Goal: Transaction & Acquisition: Purchase product/service

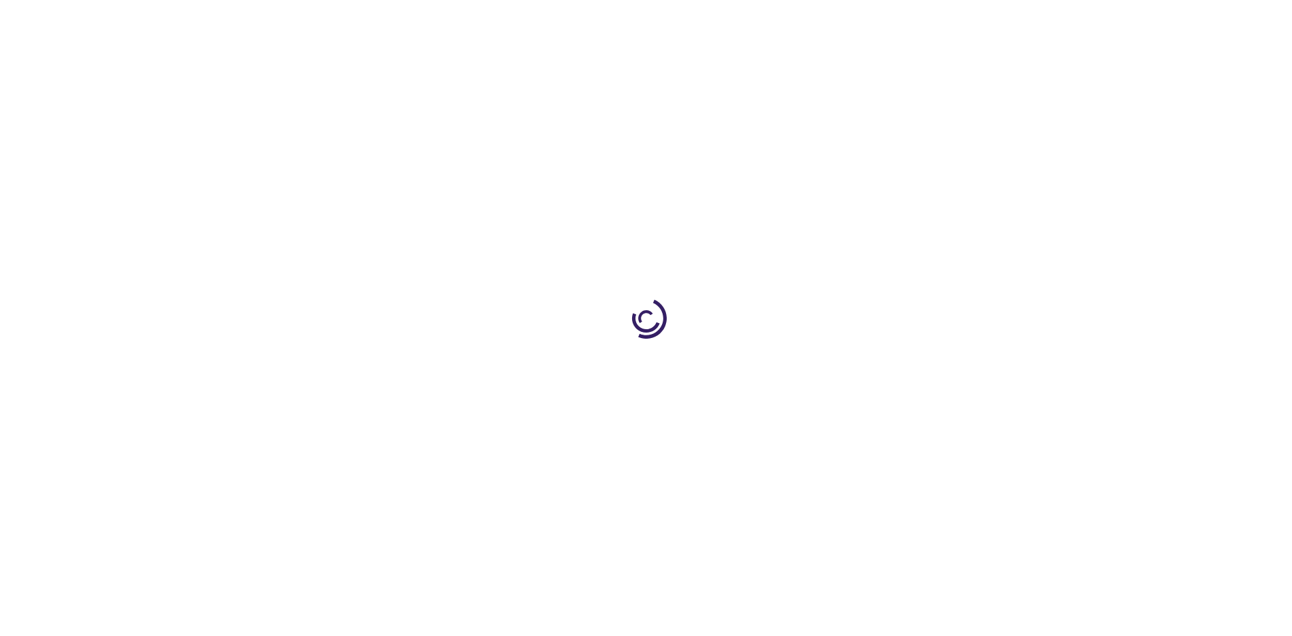
type input "0"
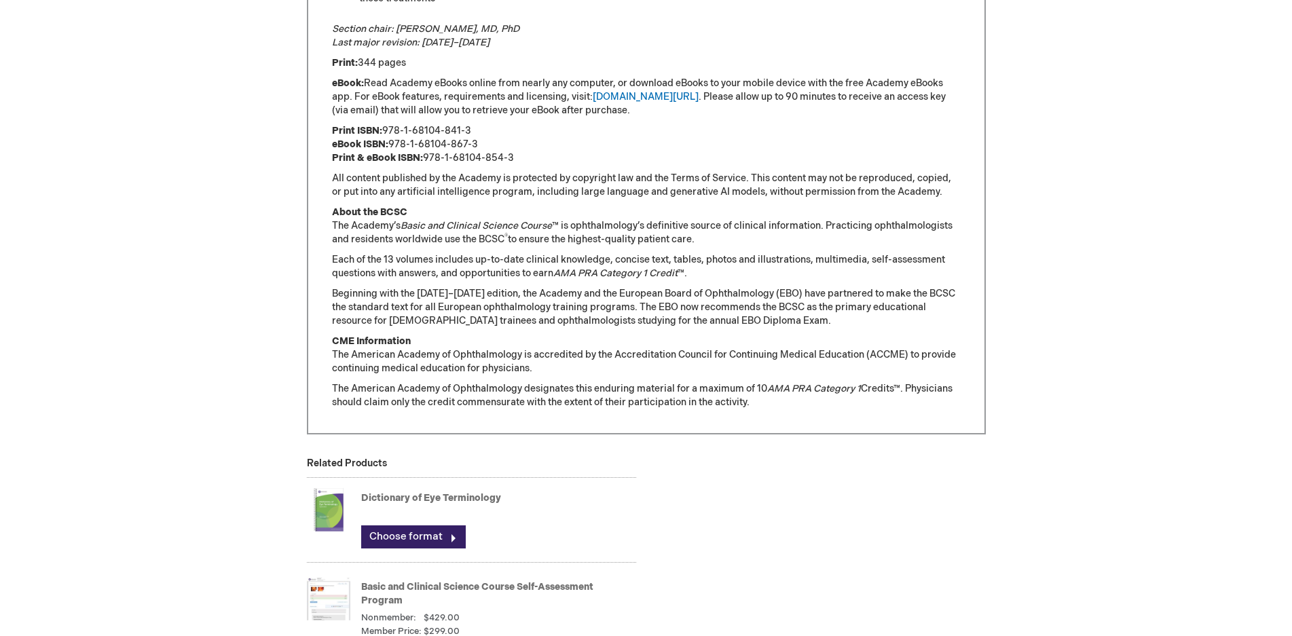
scroll to position [1086, 0]
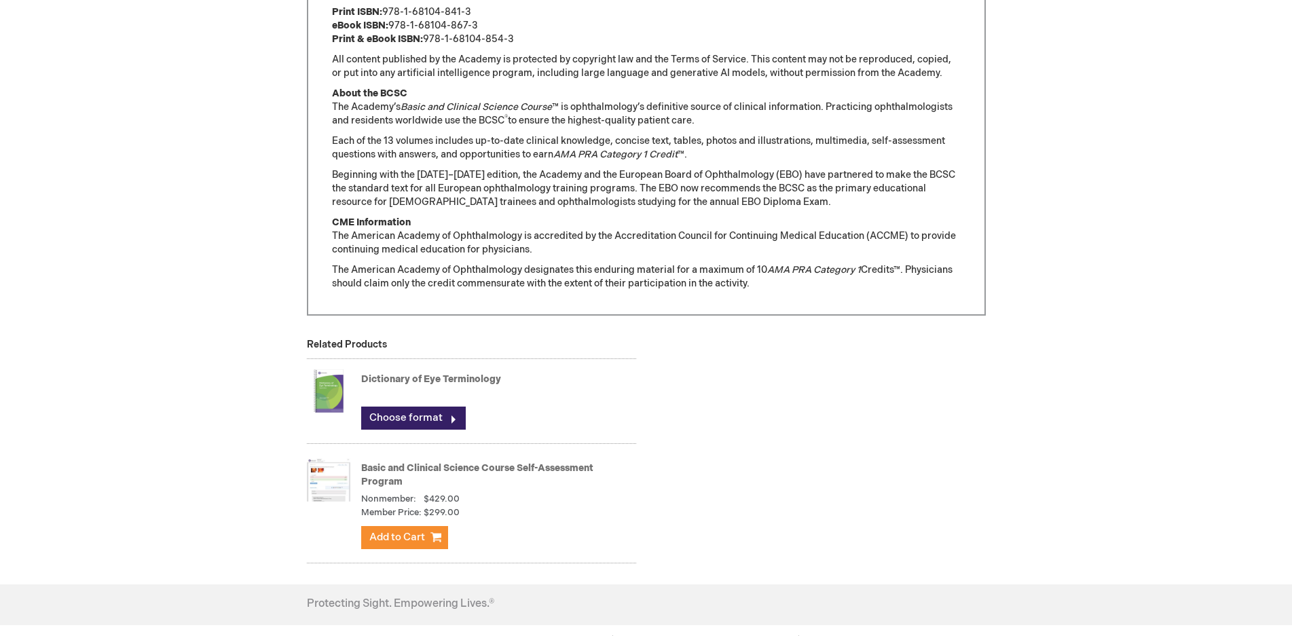
click at [572, 468] on link "Basic and Clinical Science Course Self-Assessment Program" at bounding box center [477, 474] width 232 height 25
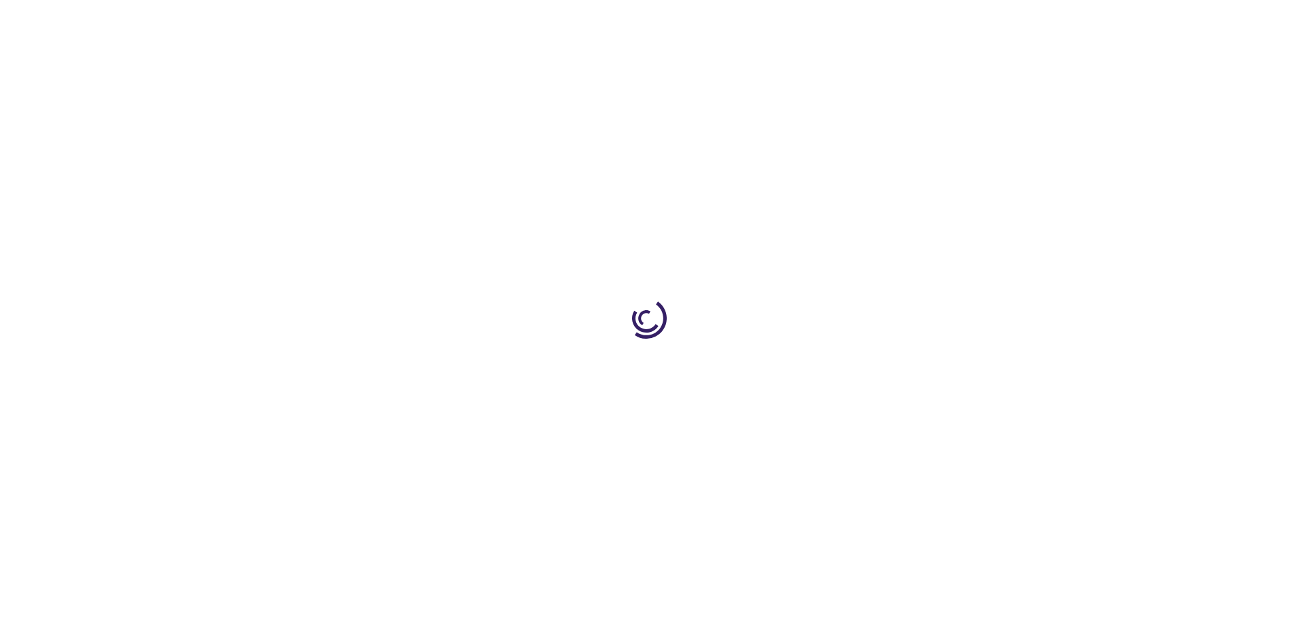
type input "1"
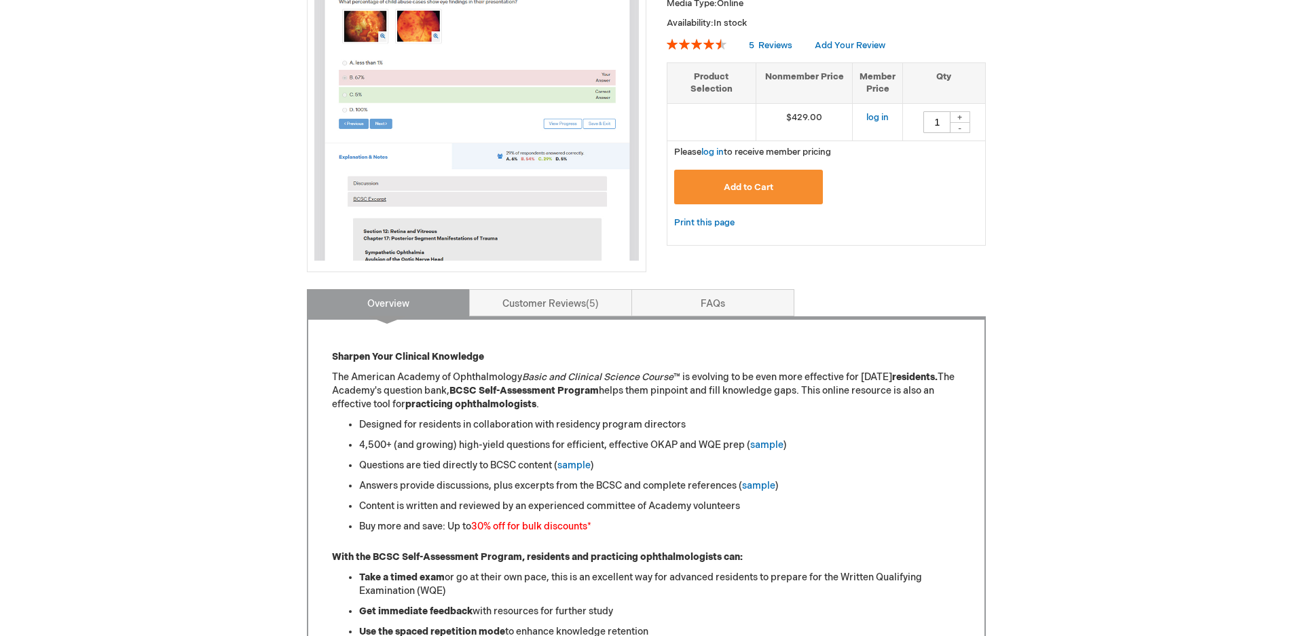
scroll to position [271, 0]
click at [558, 310] on link "Customer Reviews 5" at bounding box center [550, 303] width 163 height 27
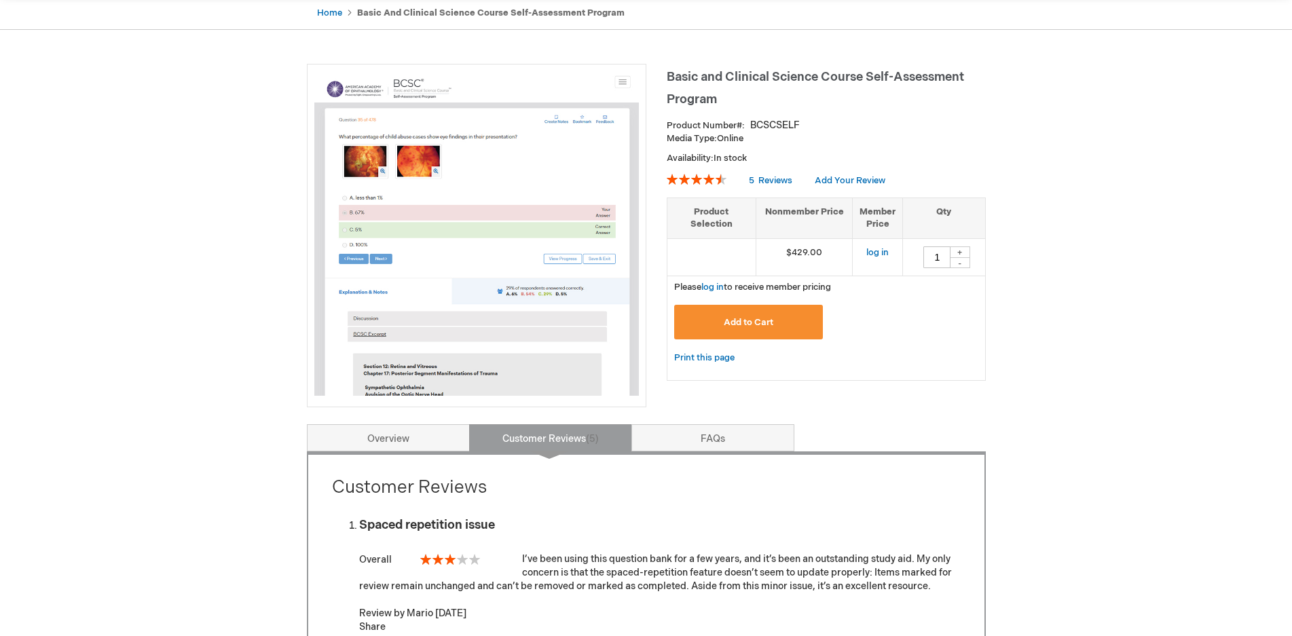
scroll to position [136, 0]
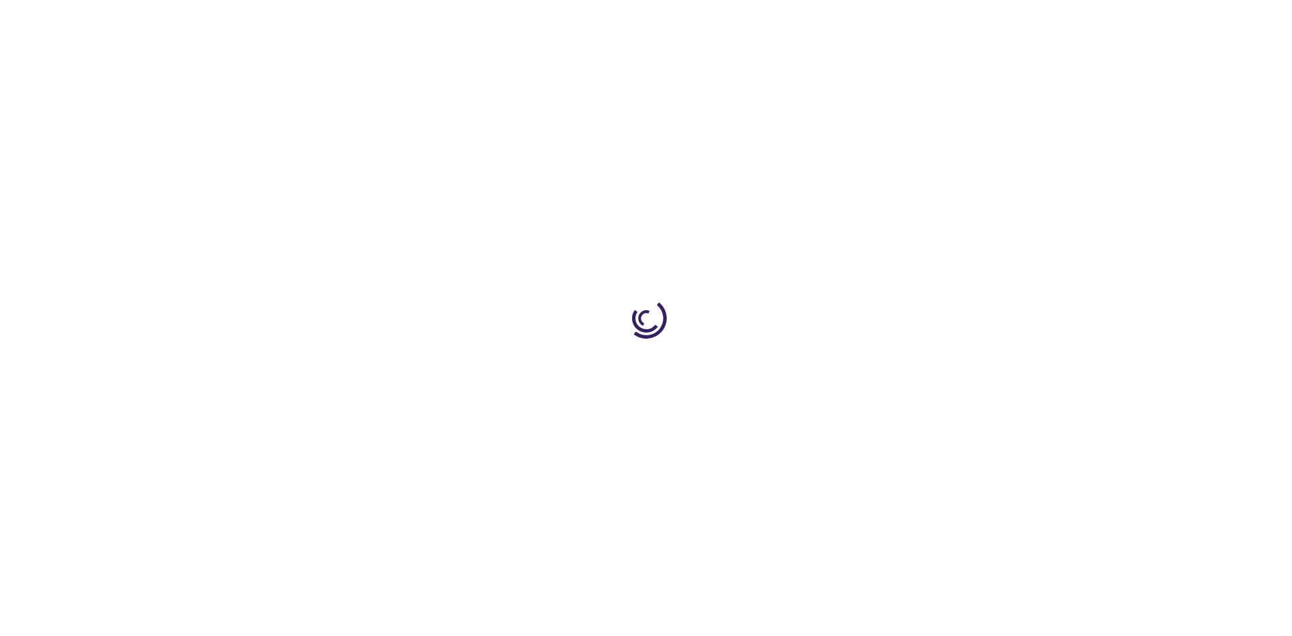
type input "0"
